Goal: Task Accomplishment & Management: Complete application form

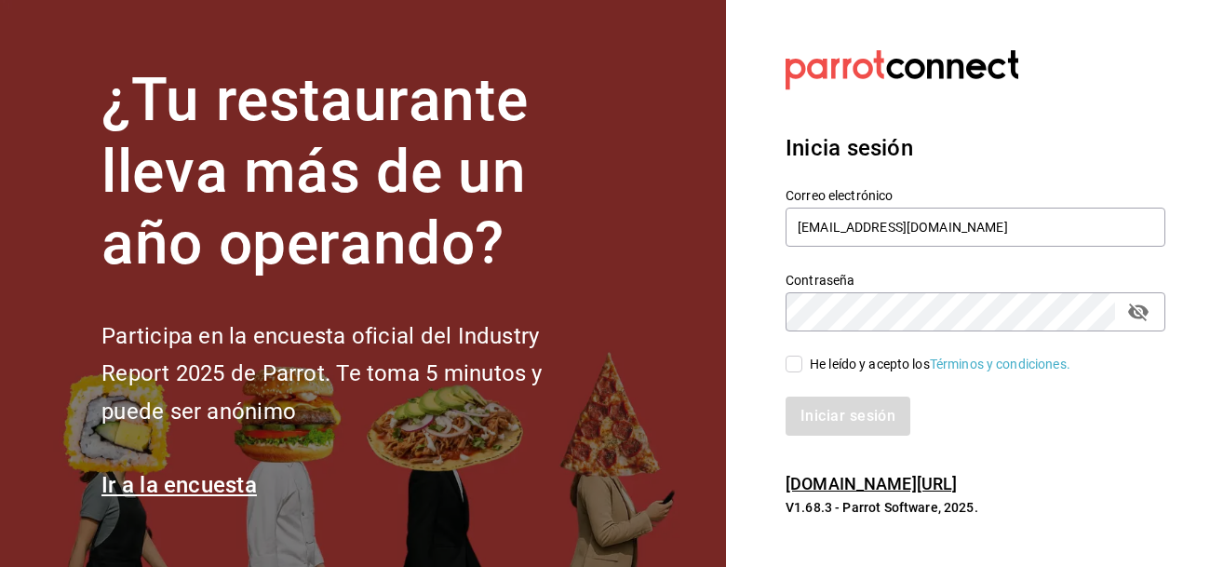
click at [1140, 316] on icon "passwordField" at bounding box center [1138, 312] width 22 height 22
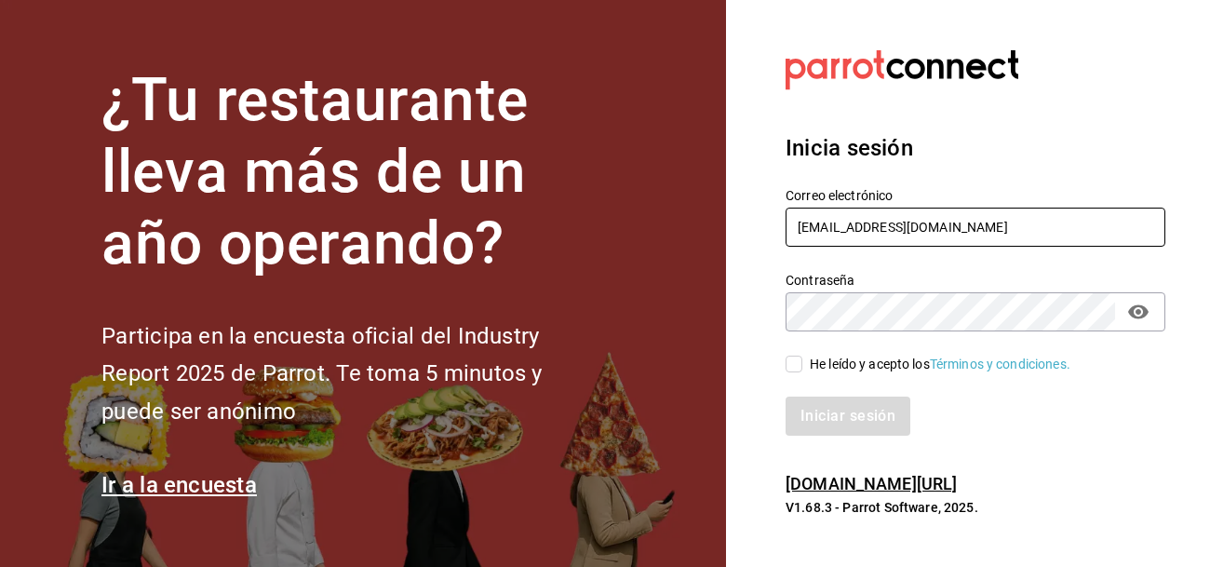
click at [979, 229] on input "emilianosilva2008@gmail.com" at bounding box center [976, 227] width 380 height 39
type input "j.f.0410@gmail.com"
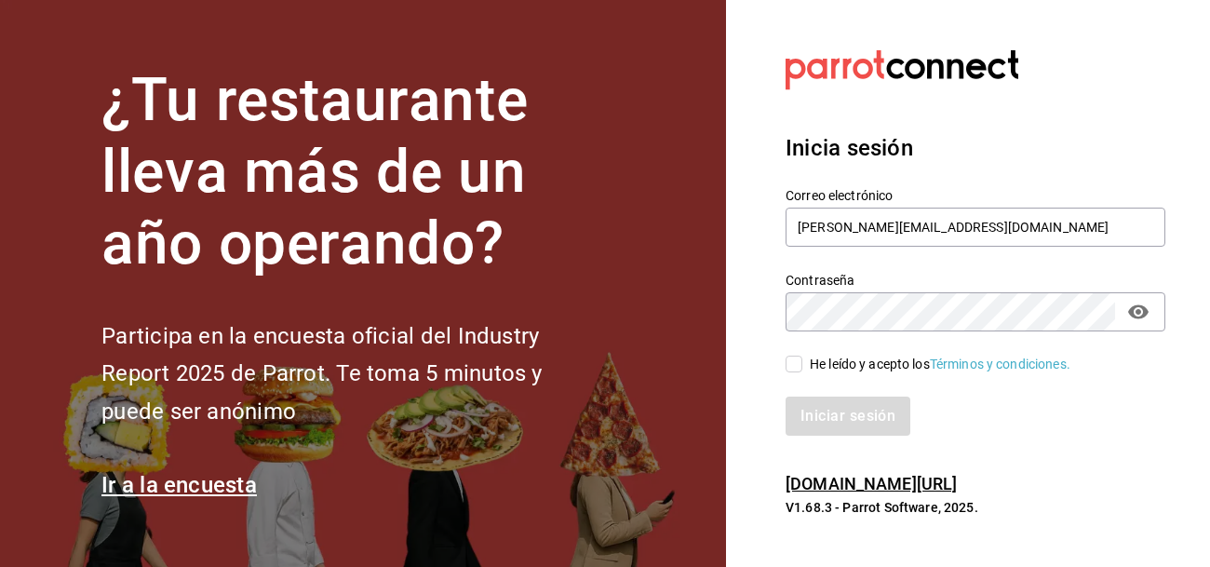
click at [794, 367] on input "He leído y acepto los Términos y condiciones." at bounding box center [794, 364] width 17 height 17
checkbox input "true"
click at [848, 430] on button "Iniciar sesión" at bounding box center [849, 416] width 127 height 39
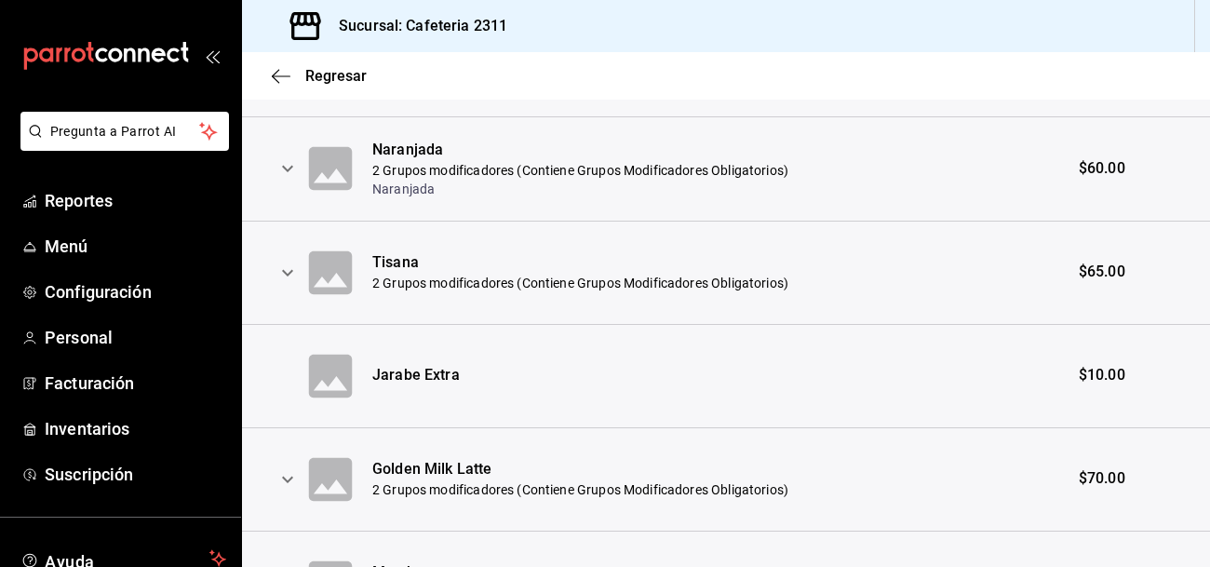
scroll to position [551, 0]
